Goal: Understand process/instructions: Learn how to perform a task or action

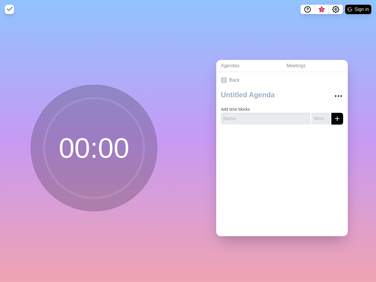
click at [188, 141] on div "Agendas Meetings Back Add time blocks" at bounding box center [282, 150] width 188 height 263
click at [307, 9] on icon "Help" at bounding box center [308, 9] width 2 height 2
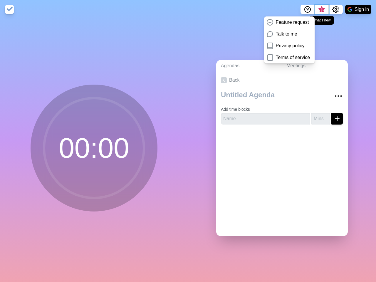
click at [321, 9] on span "3" at bounding box center [321, 9] width 5 height 5
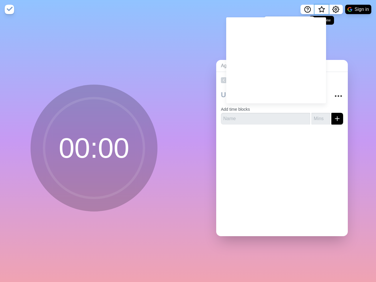
click at [321, 11] on span "What’s new" at bounding box center [321, 9] width 3 height 3
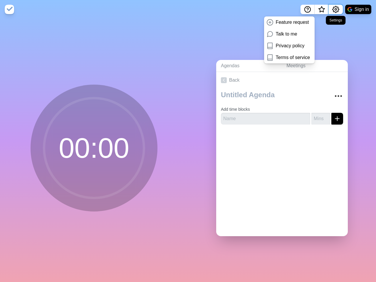
click at [335, 9] on icon "Settings" at bounding box center [335, 9] width 7 height 7
click at [358, 9] on button "Sign in" at bounding box center [358, 9] width 26 height 9
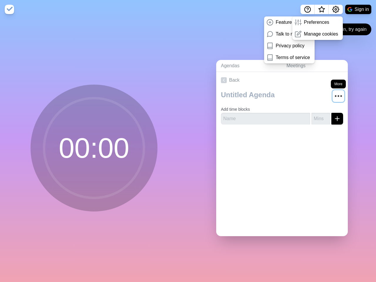
click at [338, 95] on circle "More" at bounding box center [338, 95] width 1 height 1
